Goal: Information Seeking & Learning: Learn about a topic

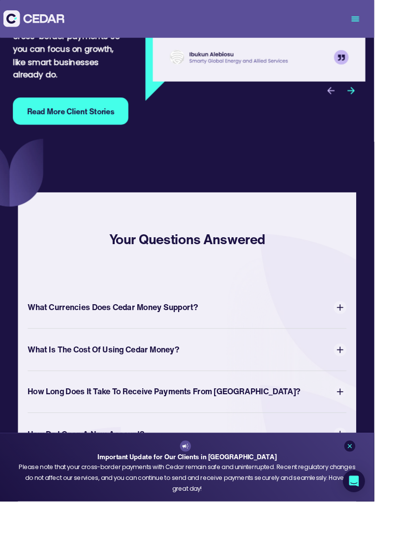
scroll to position [3378, 0]
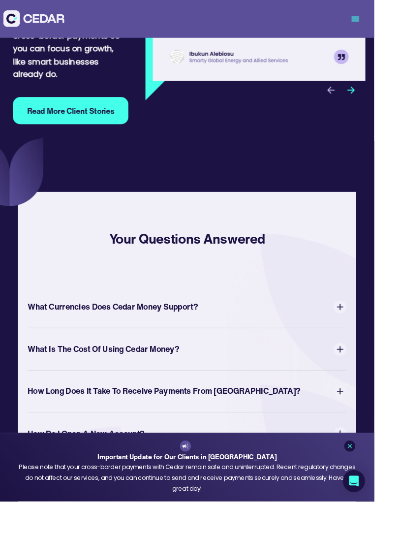
click at [364, 321] on img at bounding box center [364, 328] width 14 height 14
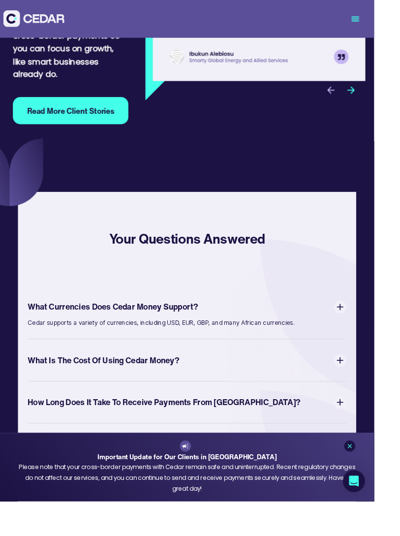
click at [368, 321] on img at bounding box center [364, 328] width 14 height 14
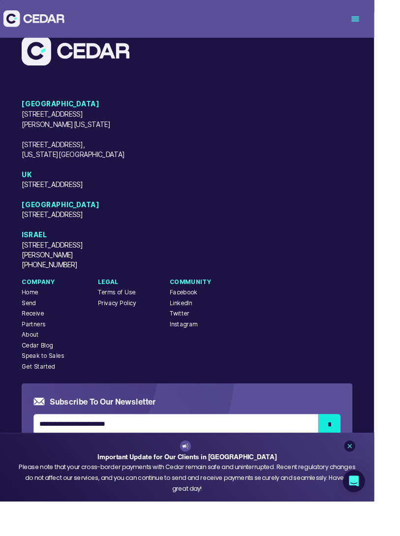
scroll to position [4263, 0]
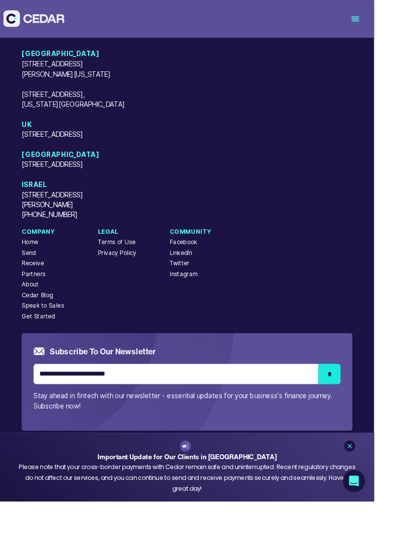
click at [376, 478] on icon at bounding box center [374, 476] width 4 height 4
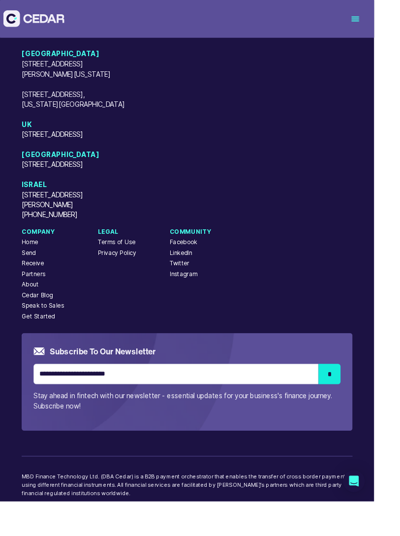
click at [134, 265] on div "Privacy Policy" at bounding box center [124, 269] width 41 height 9
